Goal: Task Accomplishment & Management: Complete application form

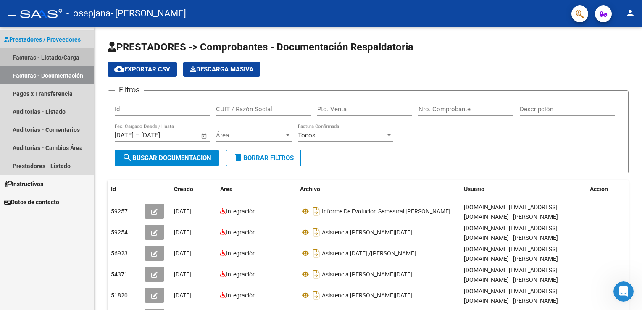
click at [56, 58] on link "Facturas - Listado/Carga" at bounding box center [47, 57] width 94 height 18
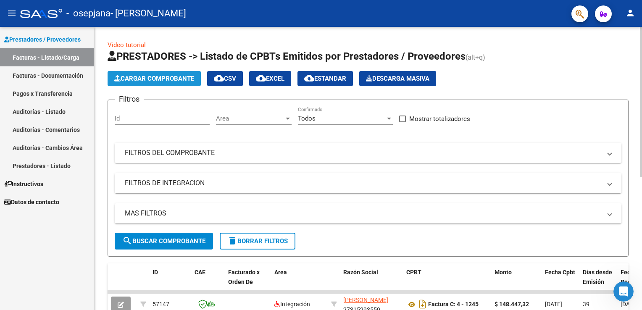
click at [126, 75] on span "Cargar Comprobante" at bounding box center [154, 79] width 80 height 8
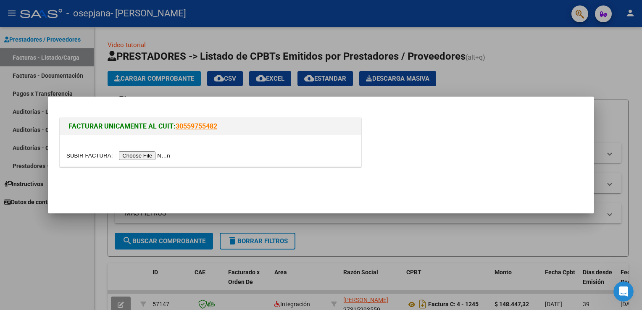
click at [138, 153] on input "file" at bounding box center [119, 155] width 106 height 9
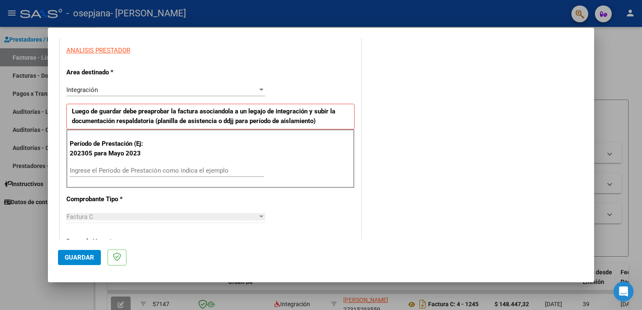
scroll to position [156, 0]
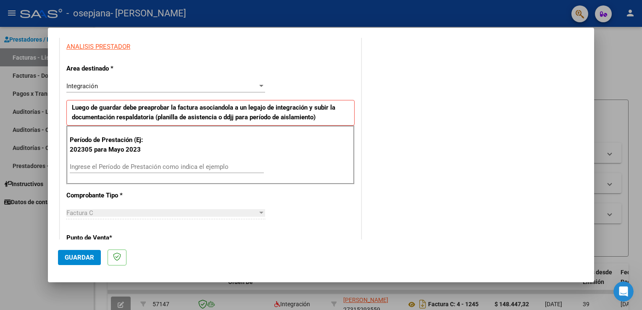
click at [191, 161] on div "Ingrese el Período de Prestación como indica el ejemplo" at bounding box center [167, 166] width 194 height 13
type input "202507"
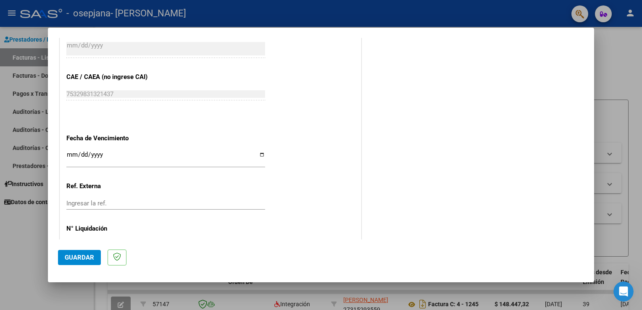
scroll to position [519, 0]
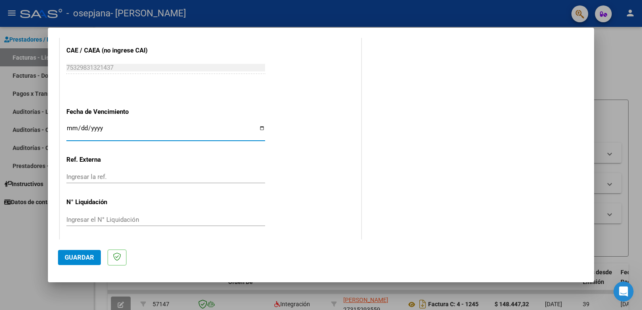
click at [70, 127] on input "Ingresar la fecha" at bounding box center [165, 131] width 199 height 13
type input "2025-08-14"
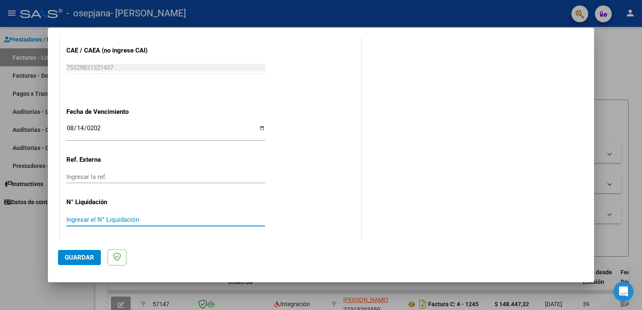
click at [107, 218] on input "Ingresar el N° Liquidación" at bounding box center [165, 220] width 199 height 8
click at [81, 263] on button "Guardar" at bounding box center [79, 257] width 43 height 15
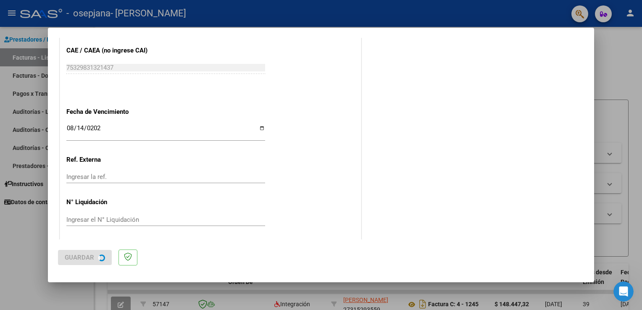
scroll to position [0, 0]
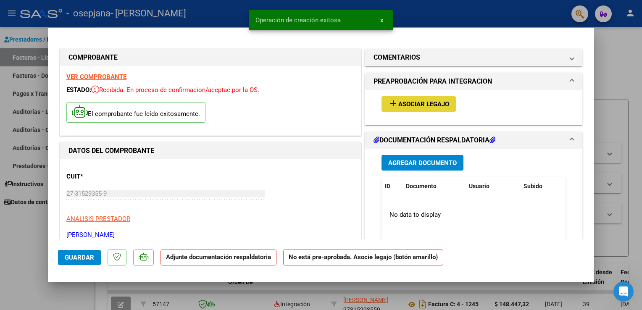
click at [410, 108] on span "Asociar Legajo" at bounding box center [423, 104] width 51 height 8
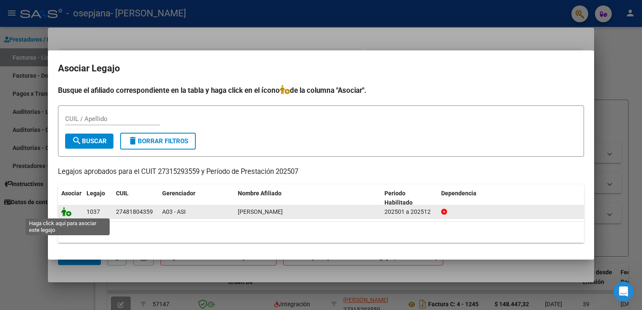
click at [63, 212] on icon at bounding box center [66, 211] width 10 height 9
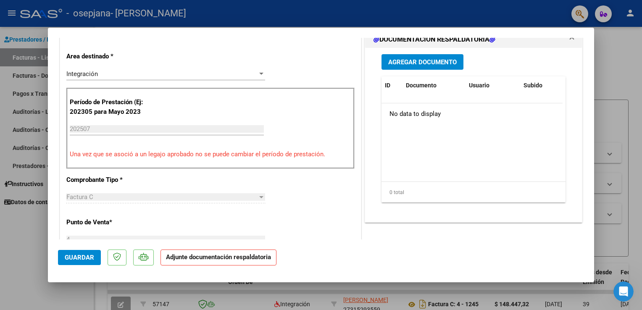
scroll to position [173, 0]
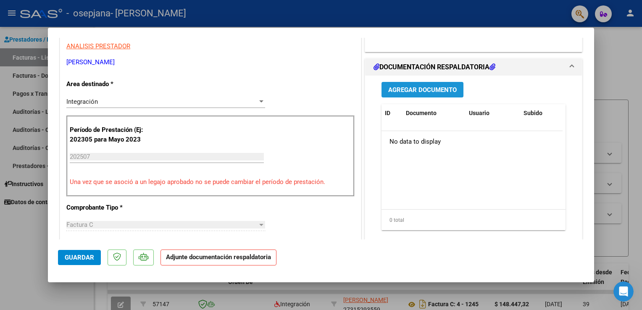
click at [403, 92] on span "Agregar Documento" at bounding box center [422, 90] width 68 height 8
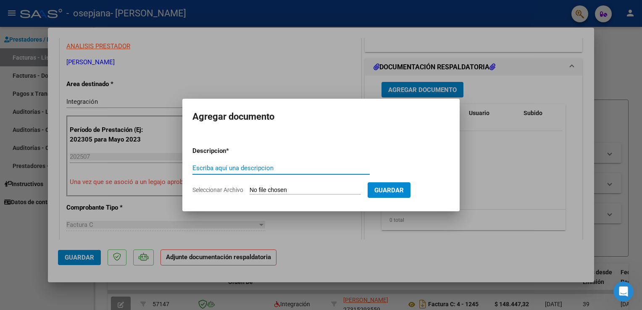
click at [280, 167] on input "Escriba aquí una descripcion" at bounding box center [280, 168] width 177 height 8
type input "ASISTENCIA JULIO 2025"
click at [349, 188] on input "Seleccionar Archivo" at bounding box center [304, 190] width 111 height 8
type input "C:\fakepath\27315293559_011_00004_00001261.pdf"
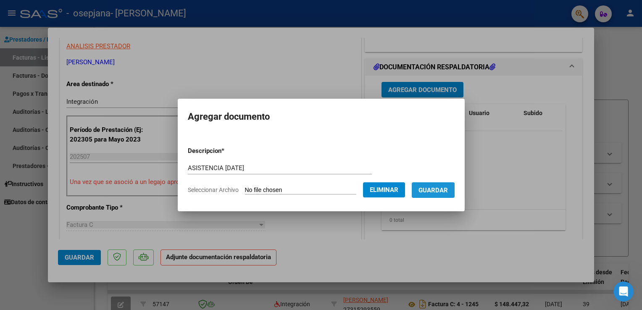
click at [440, 191] on span "Guardar" at bounding box center [432, 190] width 29 height 8
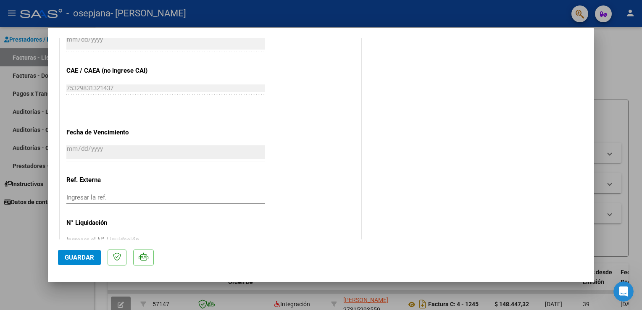
scroll to position [549, 0]
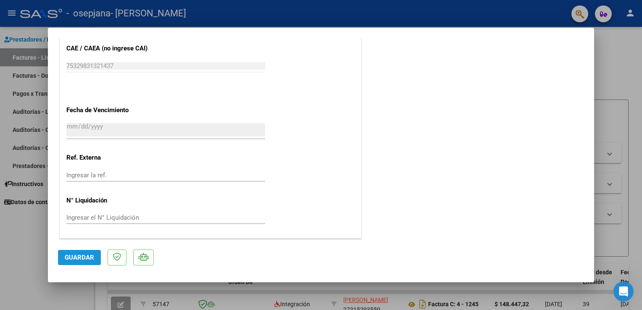
click at [78, 255] on span "Guardar" at bounding box center [79, 258] width 29 height 8
click at [638, 150] on div at bounding box center [321, 155] width 642 height 310
type input "$ 0,00"
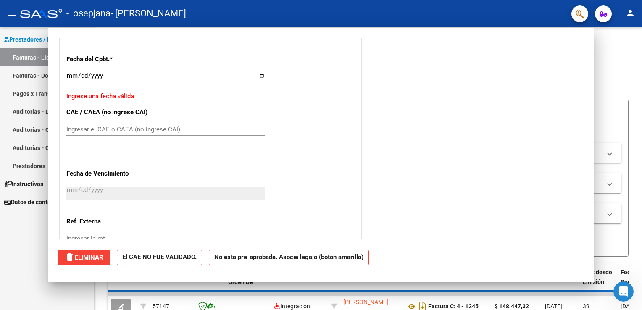
scroll to position [613, 0]
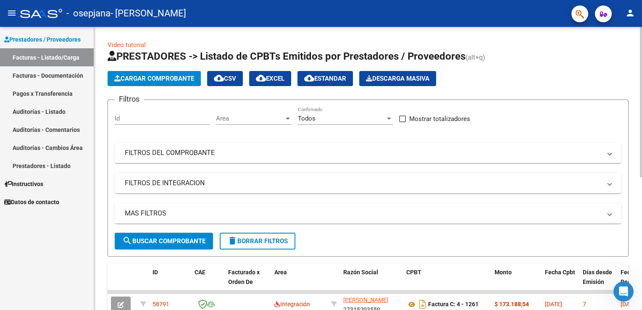
drag, startPoint x: 641, startPoint y: 11, endPoint x: 640, endPoint y: 31, distance: 20.2
click at [640, 31] on div "menu - osepjana - LEZCANO LUCIANA person Prestadores / Proveedores Facturas - L…" at bounding box center [321, 155] width 642 height 310
click at [588, 73] on div "Cargar Comprobante cloud_download CSV cloud_download EXCEL cloud_download Estan…" at bounding box center [367, 78] width 521 height 15
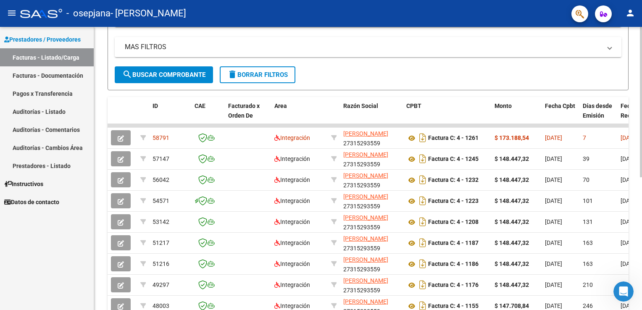
scroll to position [168, 0]
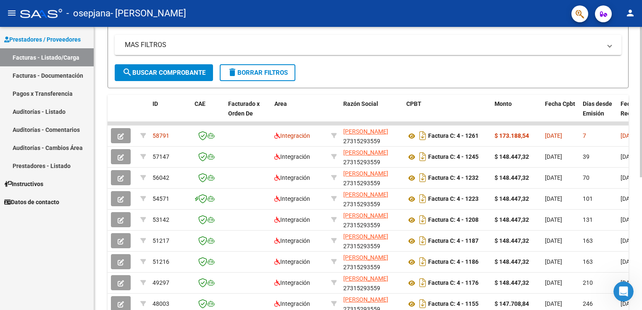
click at [641, 148] on html "menu - osepjana - LEZCANO LUCIANA person Prestadores / Proveedores Facturas - L…" at bounding box center [321, 155] width 642 height 310
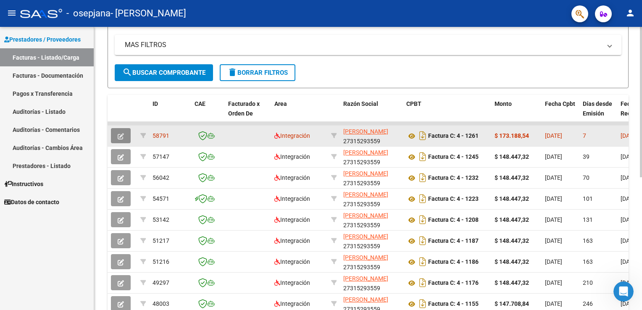
click at [121, 135] on icon "button" at bounding box center [121, 136] width 6 height 6
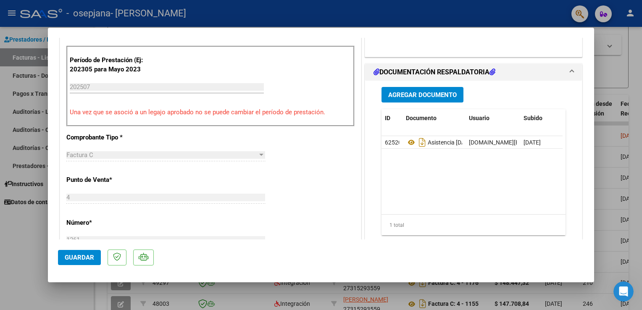
scroll to position [218, 0]
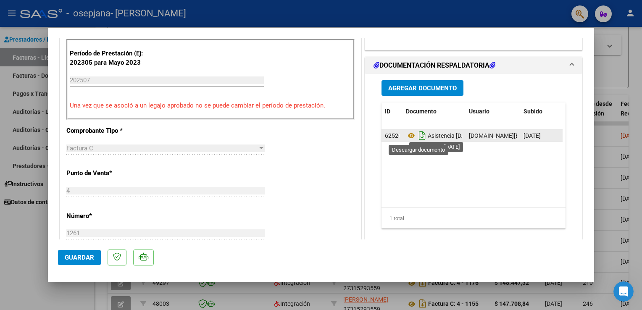
click at [418, 135] on icon "Descargar documento" at bounding box center [422, 135] width 11 height 13
click at [408, 135] on icon at bounding box center [411, 136] width 11 height 10
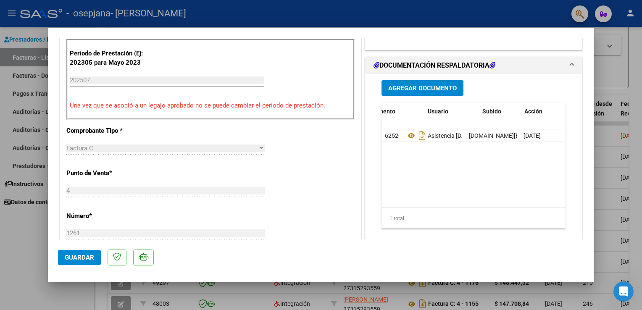
scroll to position [0, 41]
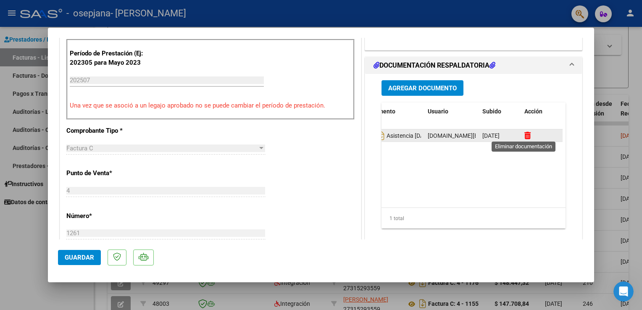
click at [524, 135] on icon at bounding box center [527, 135] width 6 height 8
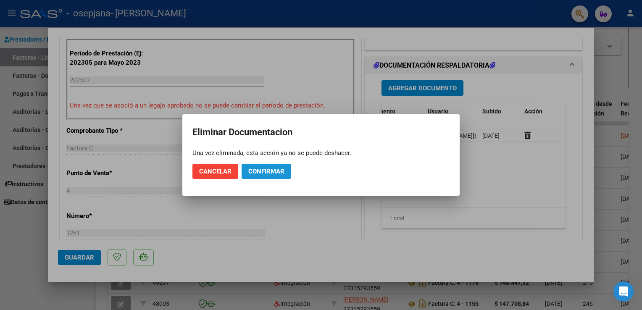
click at [257, 169] on span "Confirmar" at bounding box center [266, 172] width 36 height 8
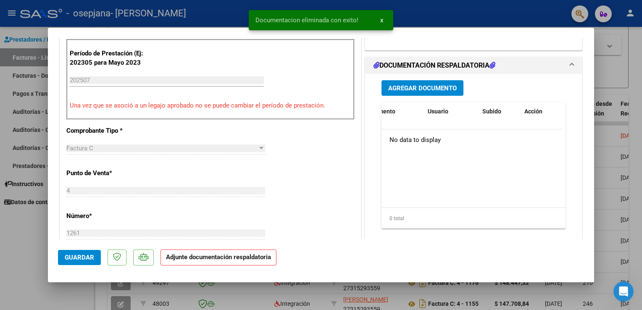
scroll to position [0, 0]
click at [418, 88] on span "Agregar Documento" at bounding box center [422, 88] width 68 height 8
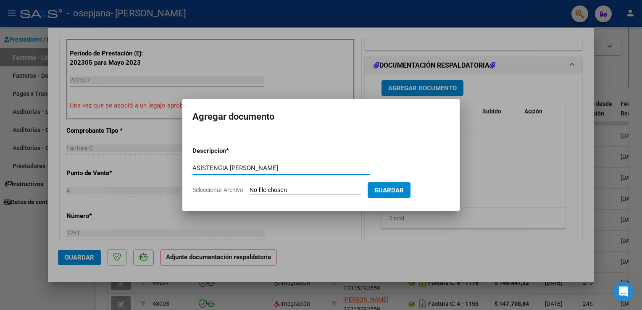
type input "ASISTENCIA JULIO CANDE FERNANDEZ"
click at [297, 187] on input "Seleccionar Archivo" at bounding box center [304, 190] width 111 height 8
type input "C:\fakepath\Candela Julio 2025 FERNANDEZ .pdf"
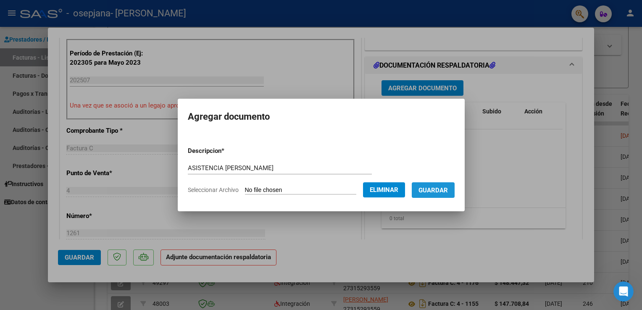
click at [446, 189] on span "Guardar" at bounding box center [432, 190] width 29 height 8
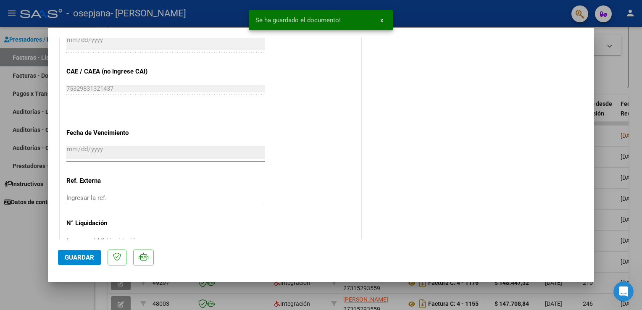
scroll to position [518, 0]
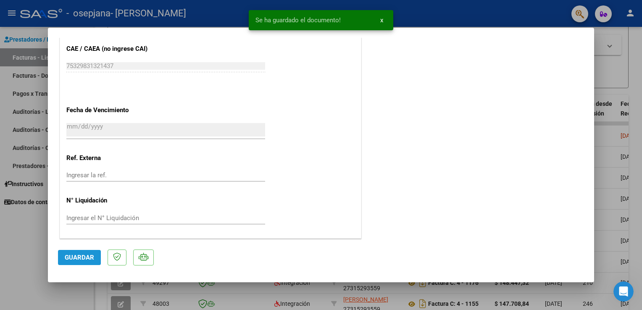
click at [87, 258] on span "Guardar" at bounding box center [79, 258] width 29 height 8
click at [627, 173] on div at bounding box center [321, 155] width 642 height 310
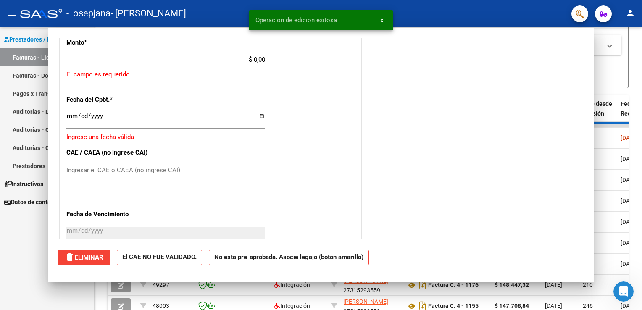
scroll to position [0, 0]
